Goal: Task Accomplishment & Management: Use online tool/utility

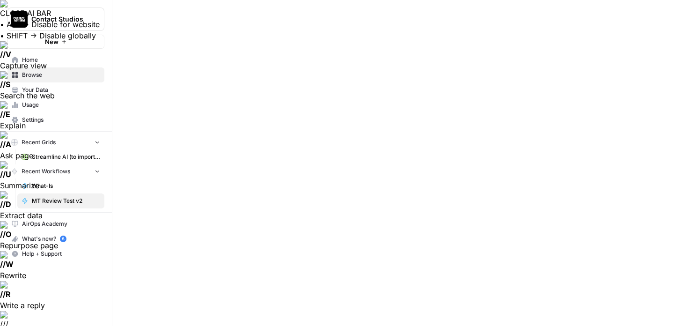
click at [53, 158] on span "Streamline AI (to import) - Streamline AI Import.csv" at bounding box center [66, 157] width 68 height 8
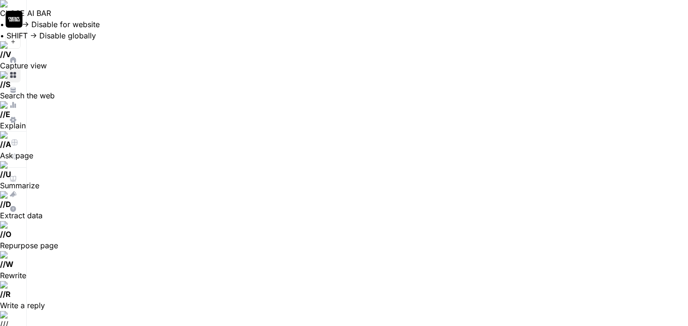
scroll to position [654, 442]
